Goal: Use online tool/utility: Use online tool/utility

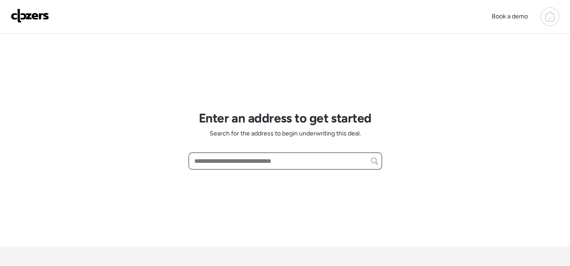
click at [223, 163] on input "text" at bounding box center [285, 161] width 185 height 13
paste input "**********"
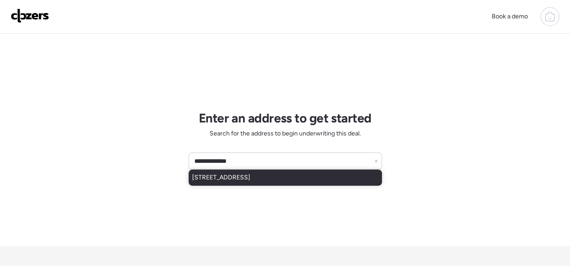
click at [250, 181] on span "[STREET_ADDRESS]" at bounding box center [221, 177] width 58 height 9
type input "**********"
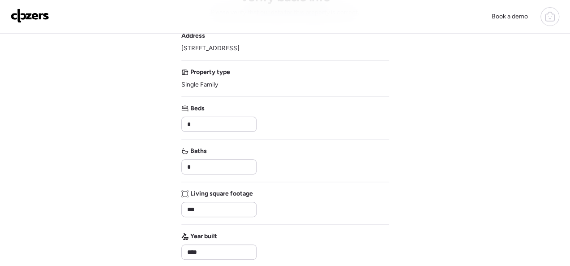
scroll to position [45, 0]
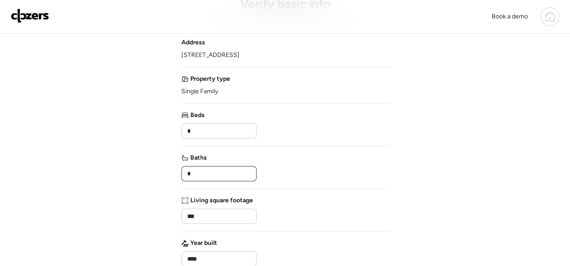
click at [194, 172] on input "*" at bounding box center [218, 173] width 67 height 13
type input "*"
click at [215, 214] on input "***" at bounding box center [218, 216] width 67 height 13
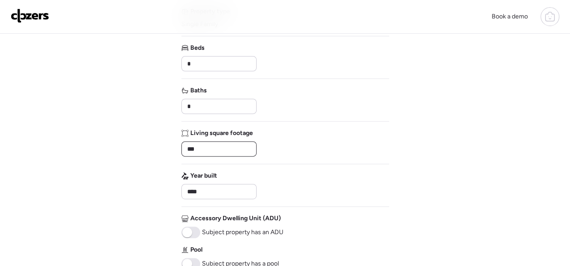
scroll to position [224, 0]
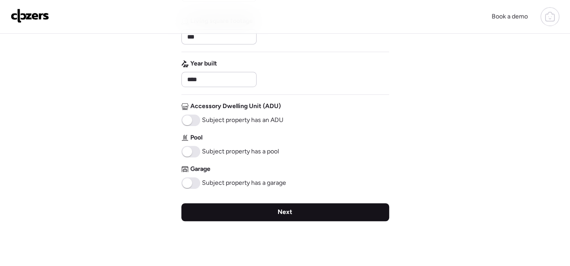
click at [300, 211] on div "Next" at bounding box center [285, 212] width 208 height 18
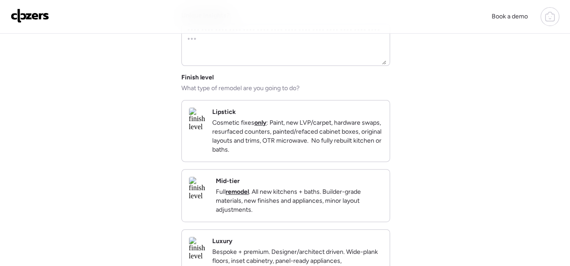
scroll to position [0, 0]
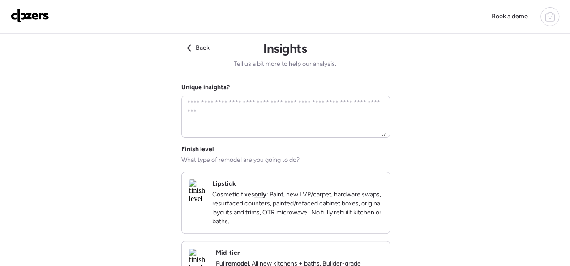
click at [336, 212] on p "Cosmetic fixes only : Paint, new LVP/carpet, hardware swaps, resurfaced counter…" at bounding box center [297, 208] width 170 height 36
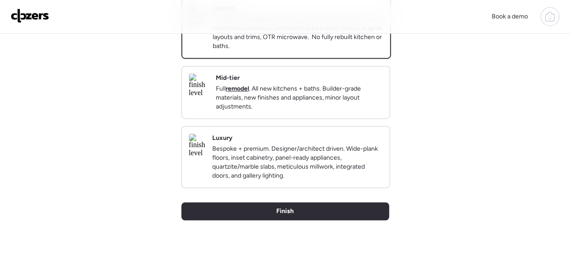
scroll to position [179, 0]
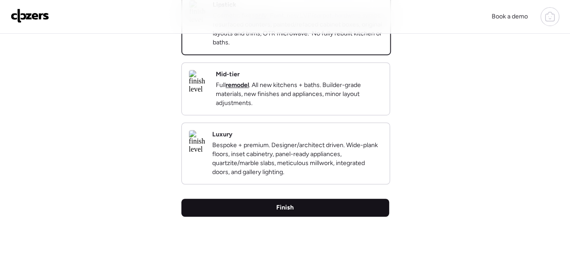
click at [296, 216] on div "Finish" at bounding box center [285, 207] width 208 height 18
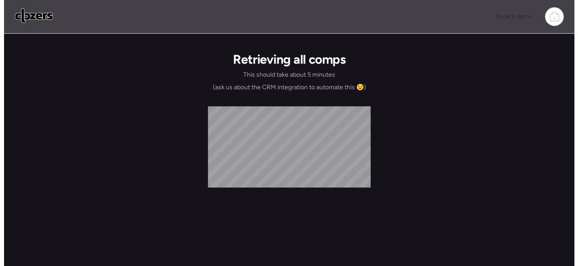
scroll to position [0, 0]
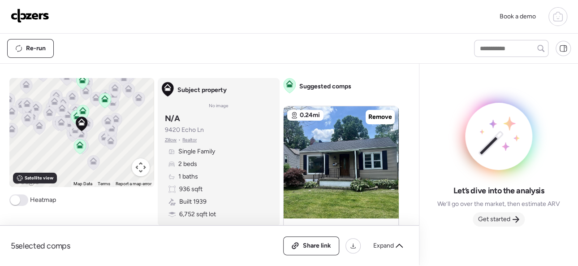
click at [502, 218] on span "Get started" at bounding box center [494, 219] width 32 height 9
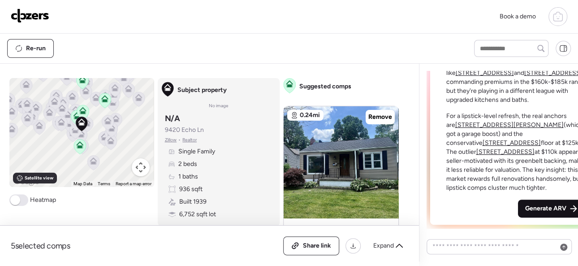
click at [525, 209] on span "Generate ARV" at bounding box center [545, 208] width 41 height 9
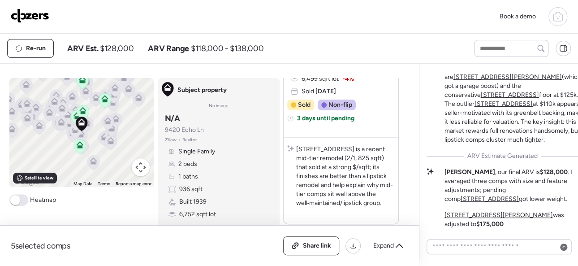
scroll to position [-45, 0]
